Goal: Information Seeking & Learning: Learn about a topic

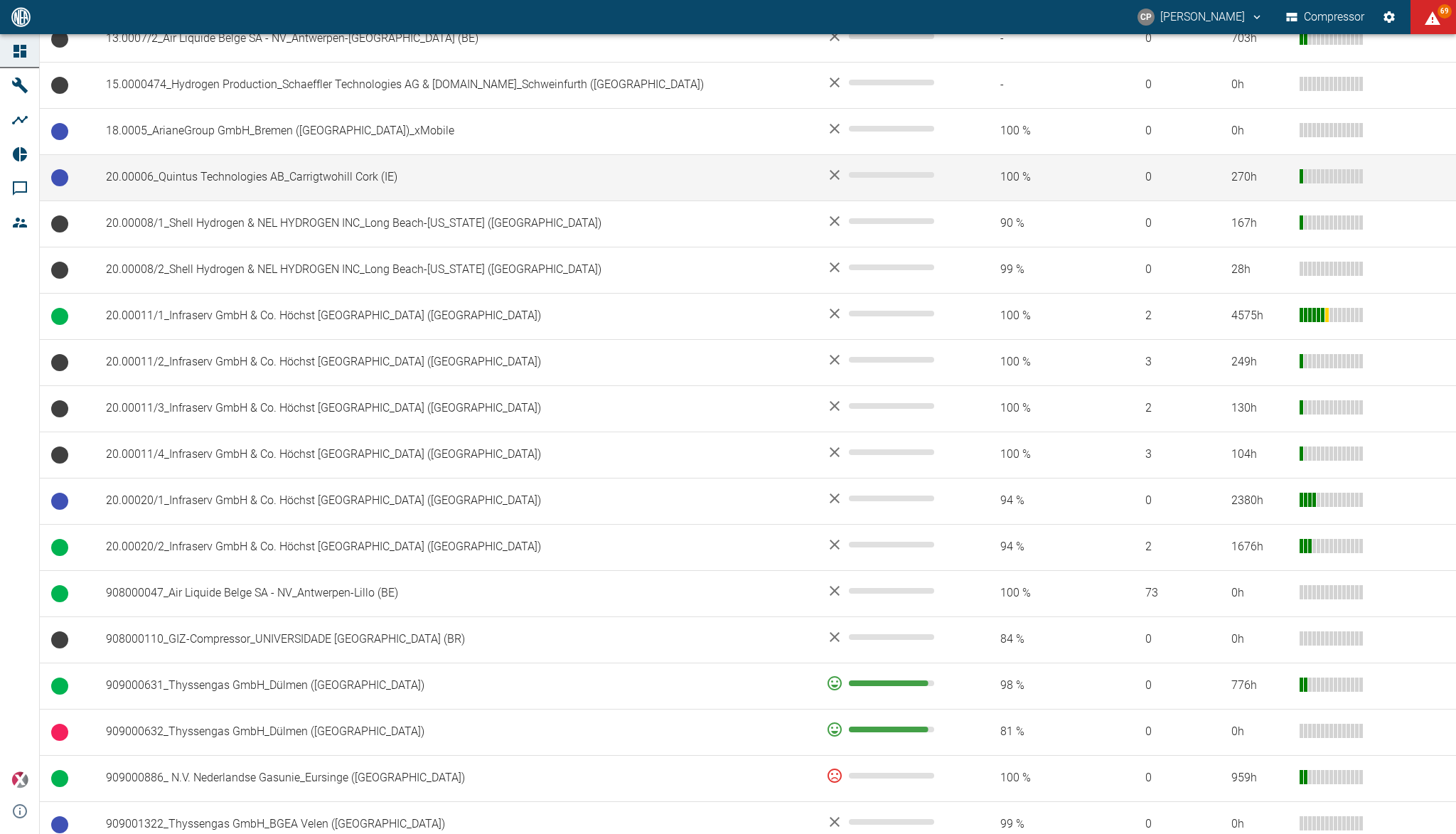
scroll to position [569, 0]
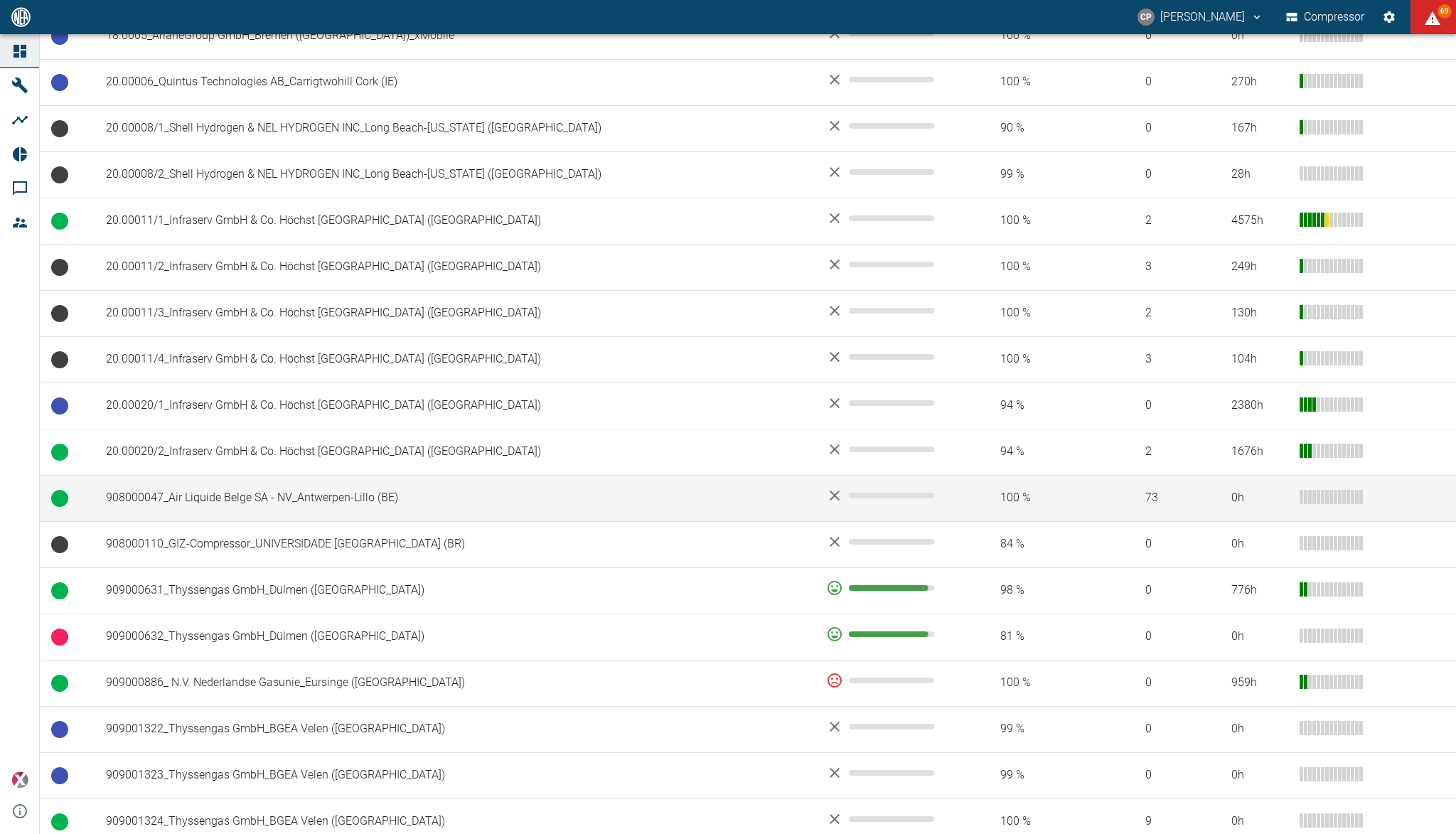
click at [264, 504] on td "908000047_Air Liquide Belge SA - NV_Antwerpen-Lillo (BE)" at bounding box center [455, 498] width 721 height 46
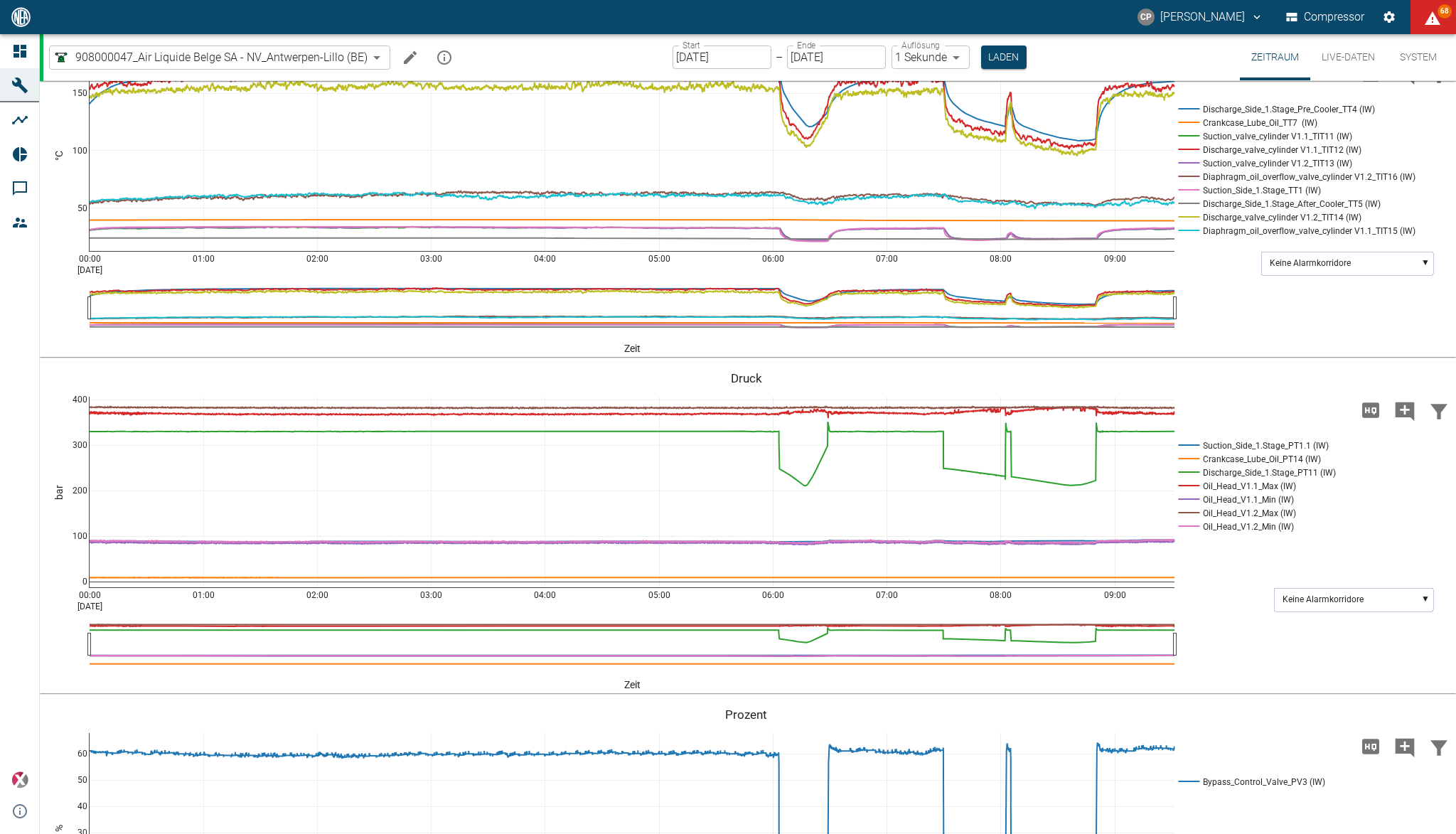
scroll to position [569, 0]
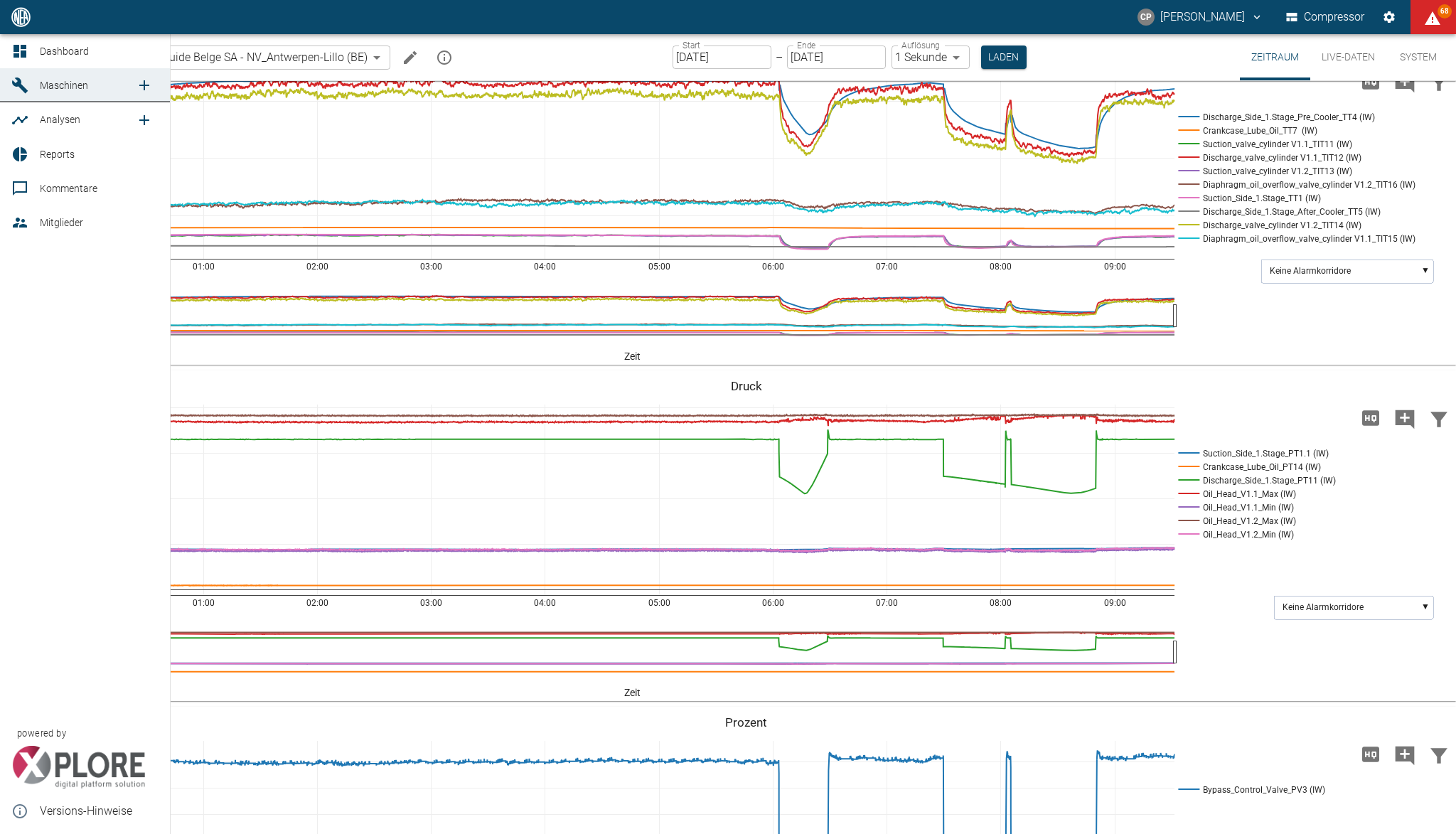
click at [17, 45] on icon at bounding box center [20, 51] width 13 height 13
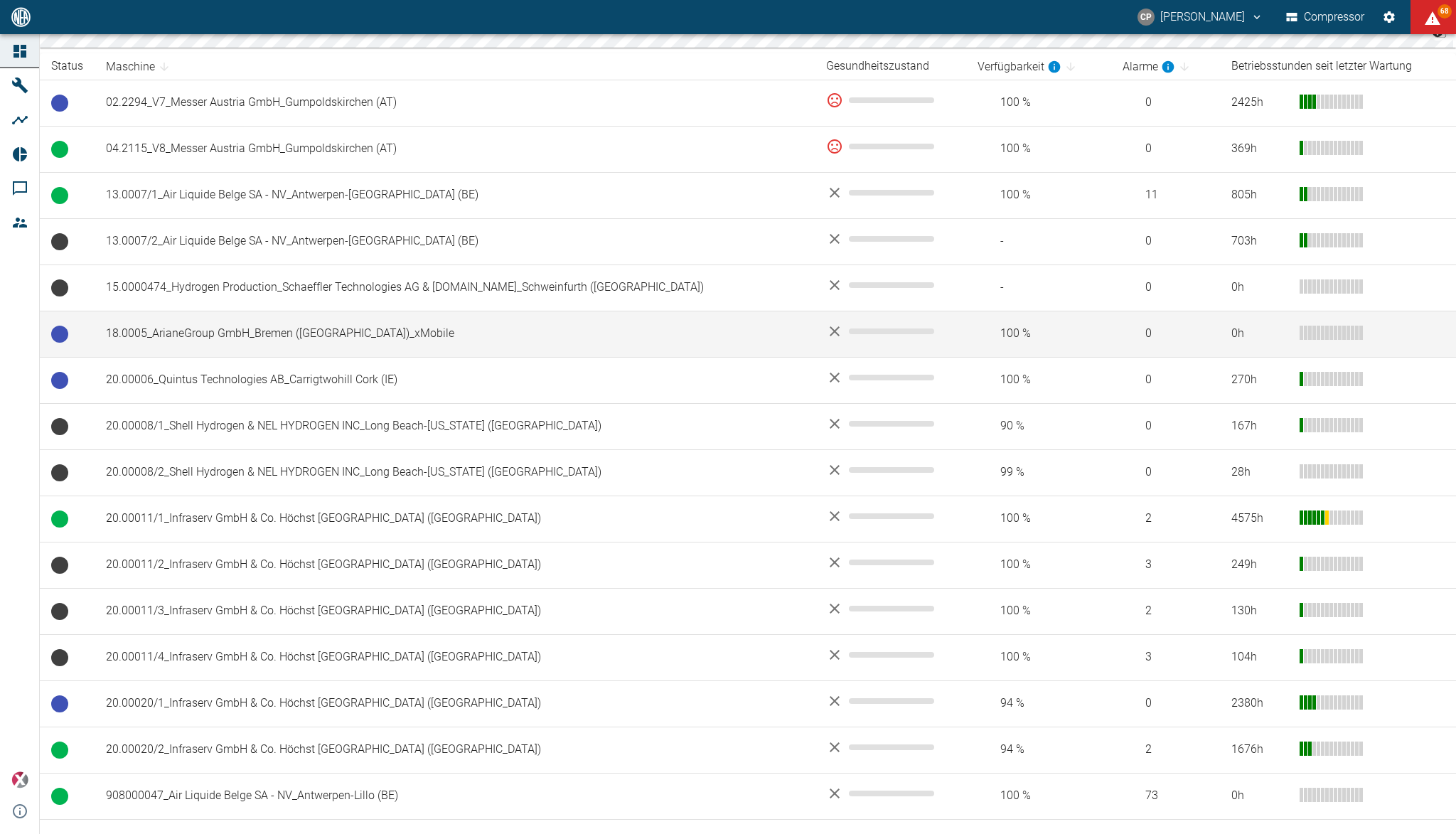
scroll to position [379, 0]
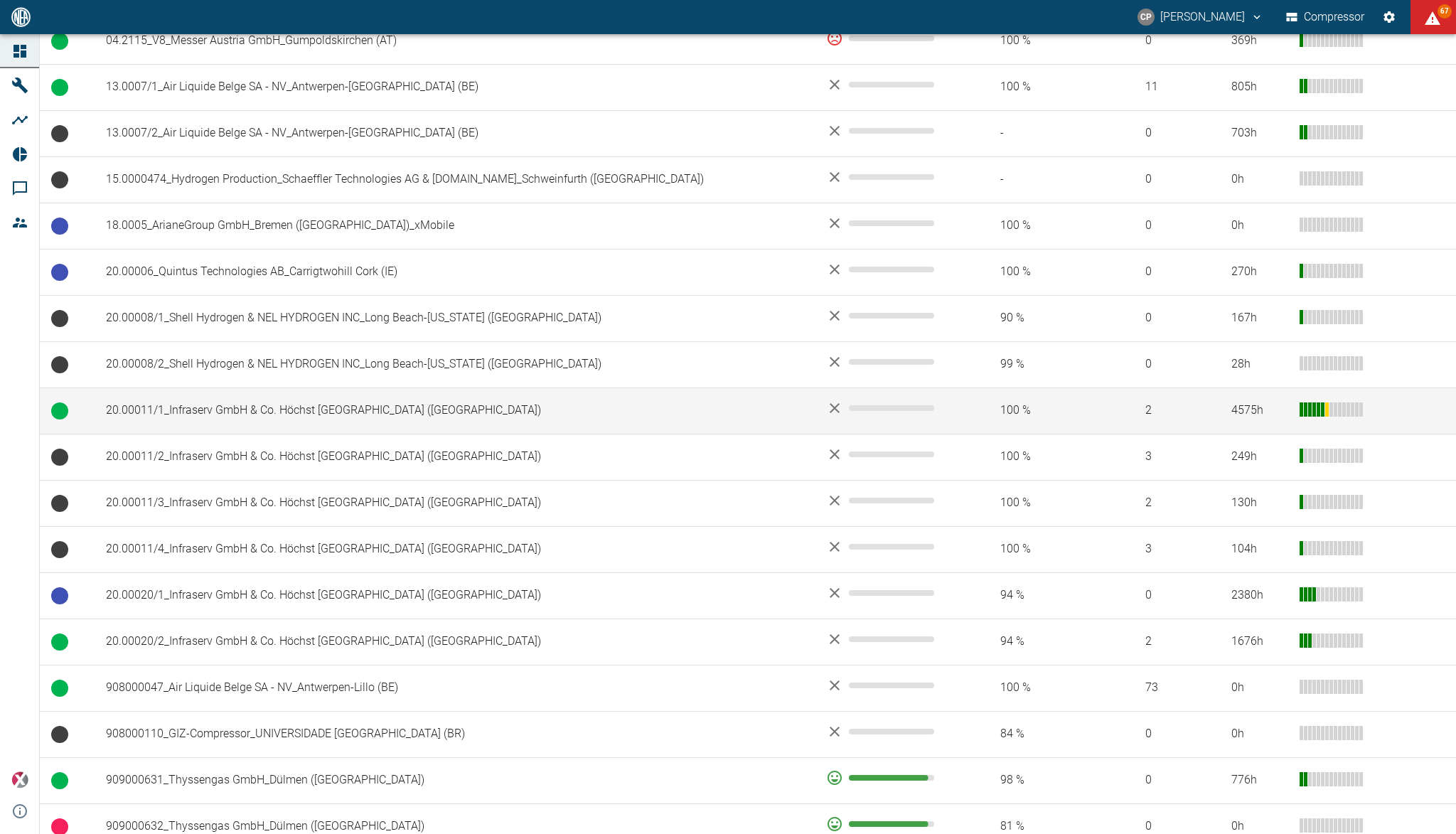
click at [351, 412] on td "20.00011/1_Infraserv GmbH & Co. Höchst [GEOGRAPHIC_DATA] ([GEOGRAPHIC_DATA])" at bounding box center [455, 411] width 721 height 46
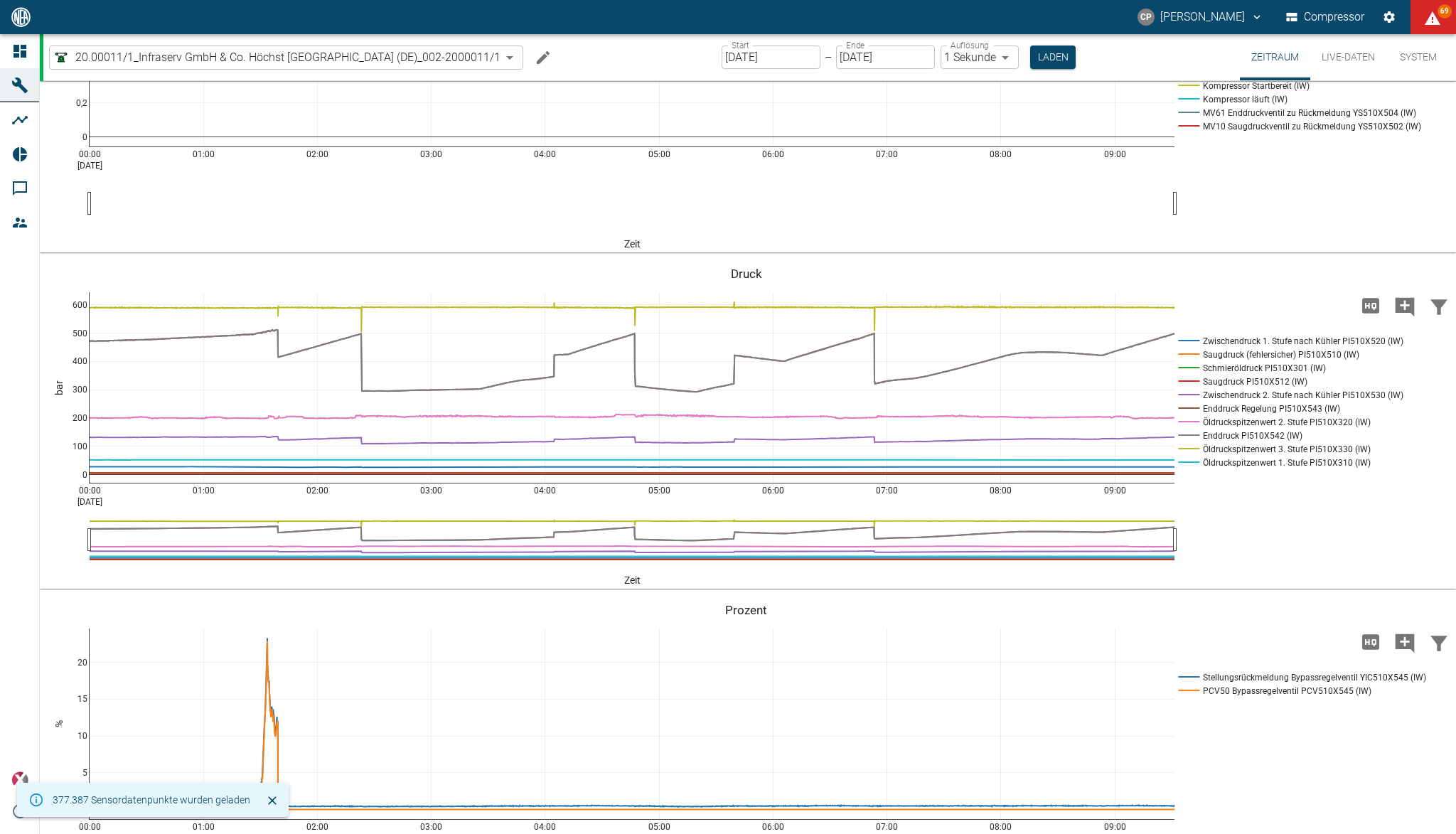
scroll to position [758, 0]
click at [1231, 361] on rect at bounding box center [1287, 354] width 226 height 14
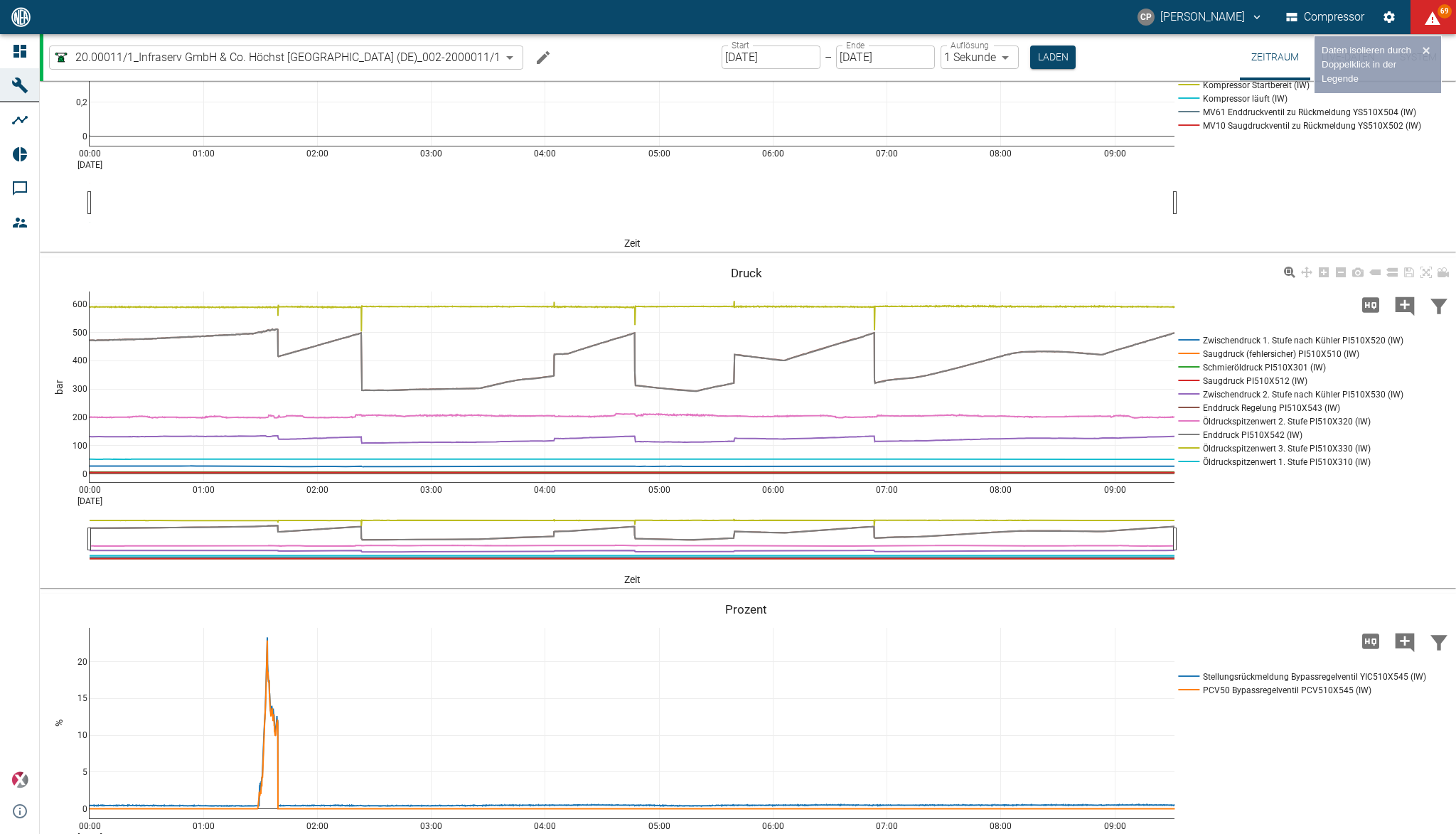
click at [1231, 361] on rect at bounding box center [1287, 354] width 226 height 14
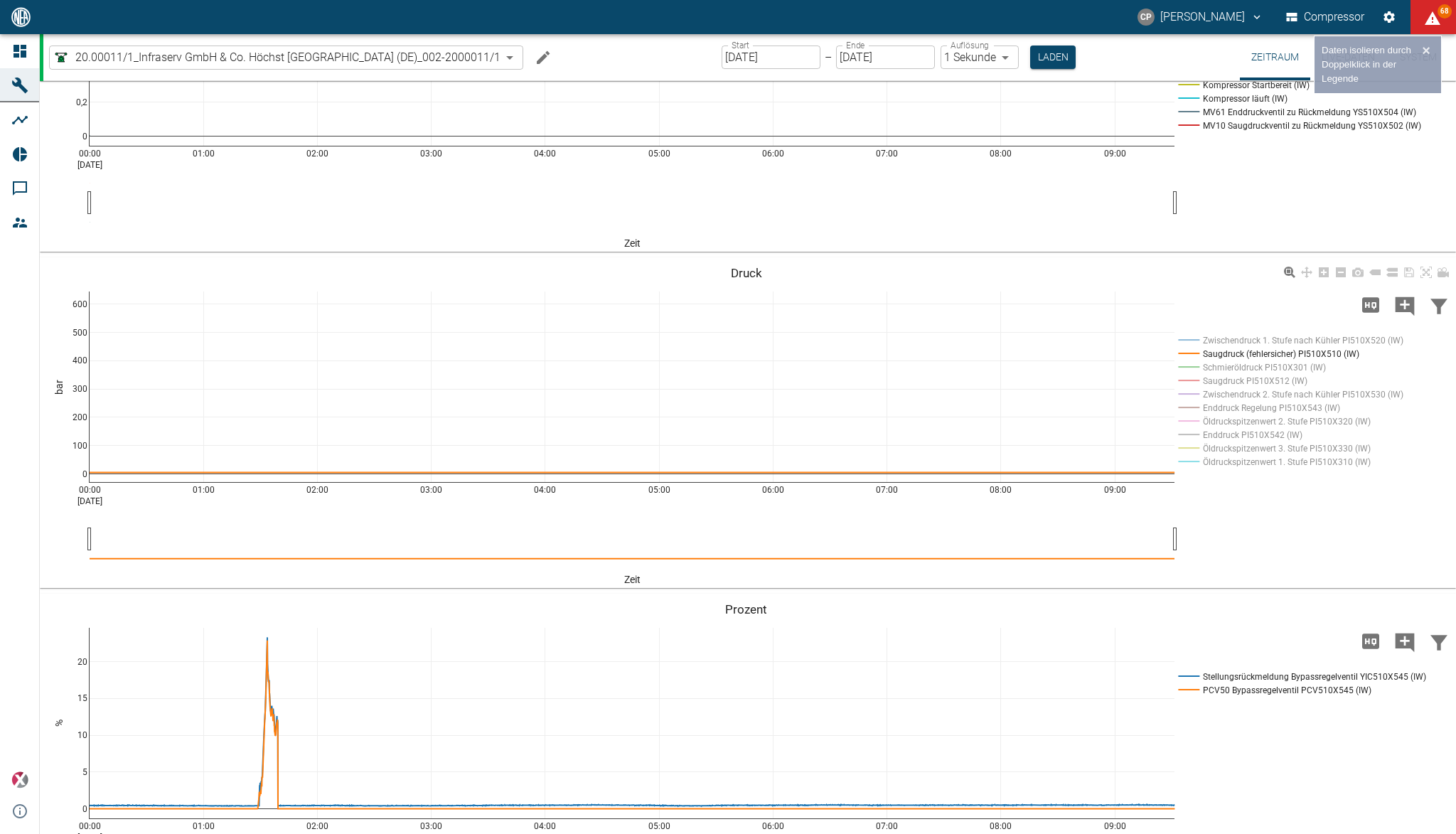
click at [1244, 388] on rect at bounding box center [1287, 381] width 226 height 14
click at [1243, 361] on rect at bounding box center [1287, 354] width 226 height 14
click at [1243, 388] on rect at bounding box center [1287, 381] width 226 height 14
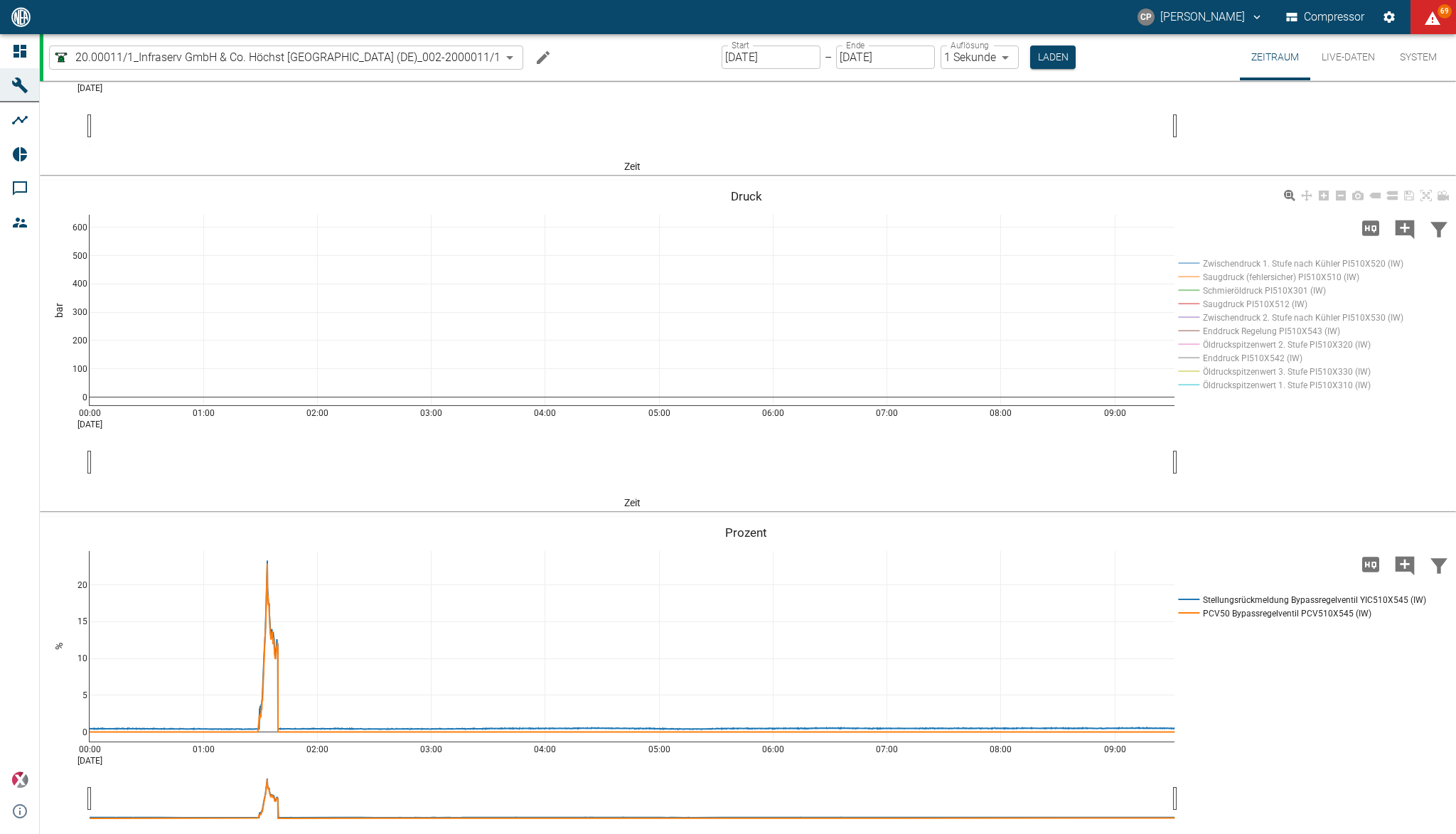
scroll to position [741, 0]
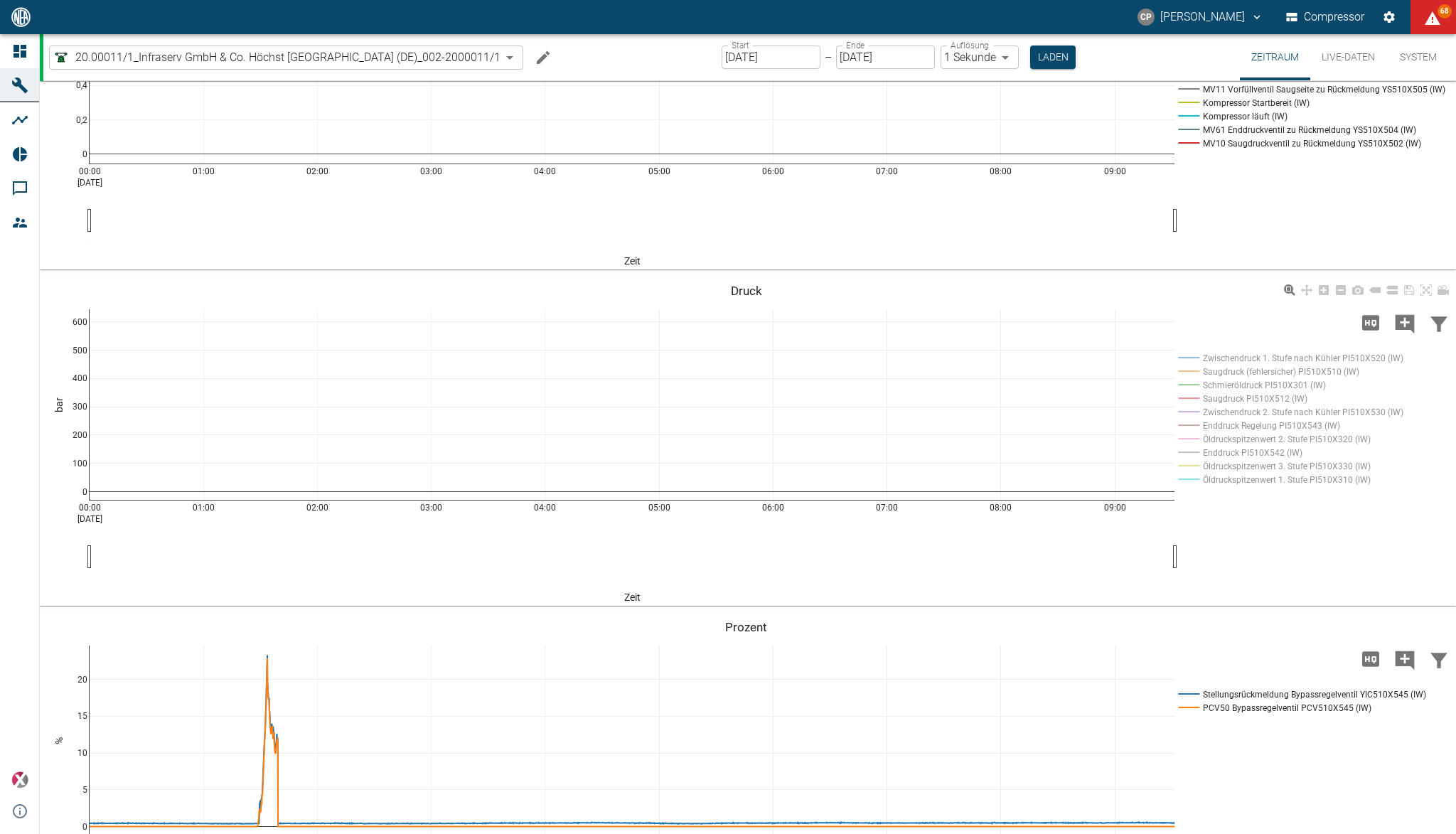
click at [1224, 378] on rect at bounding box center [1287, 371] width 226 height 14
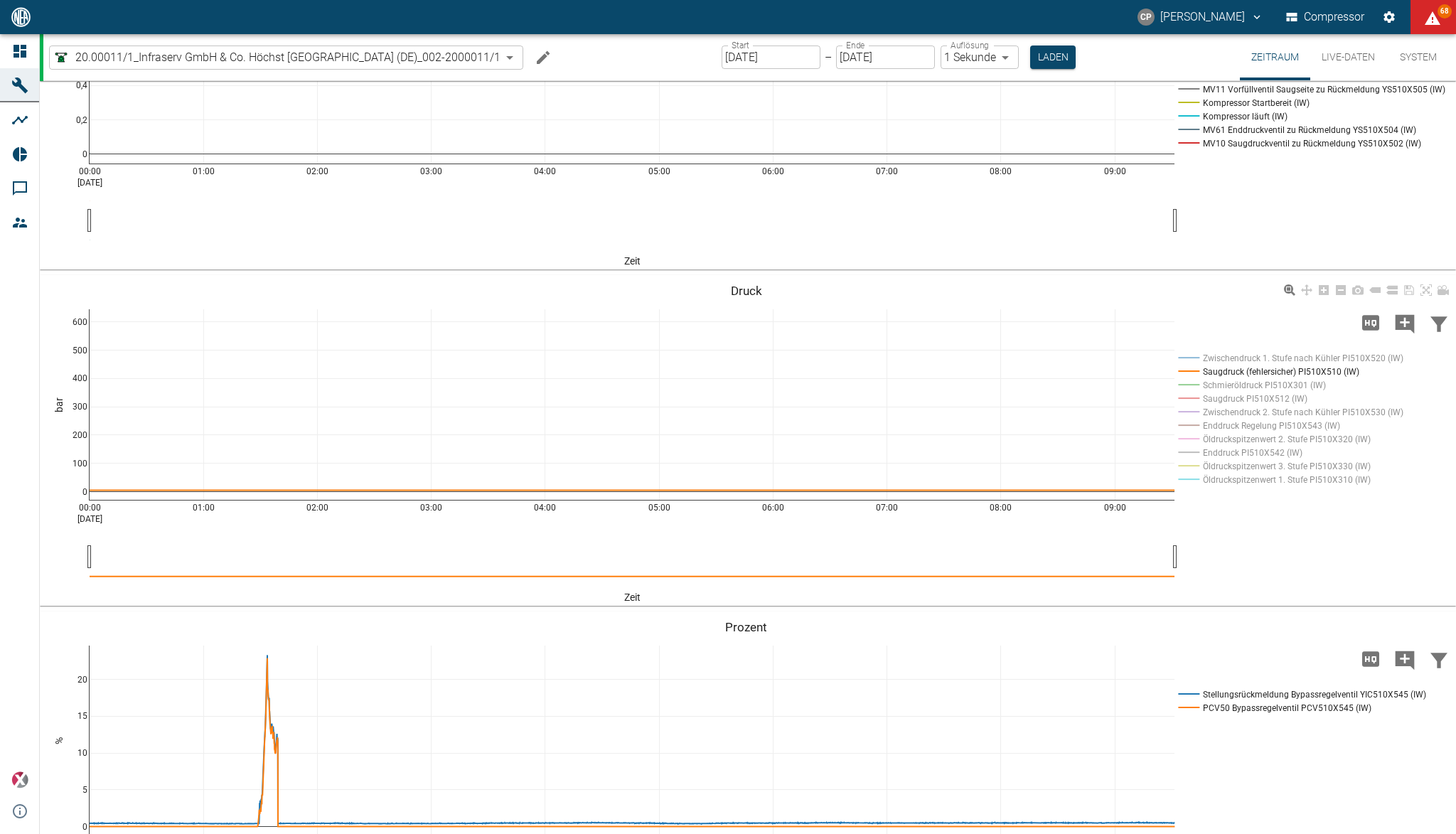
click at [1225, 406] on rect at bounding box center [1287, 399] width 226 height 14
